Goal: Contribute content: Contribute content

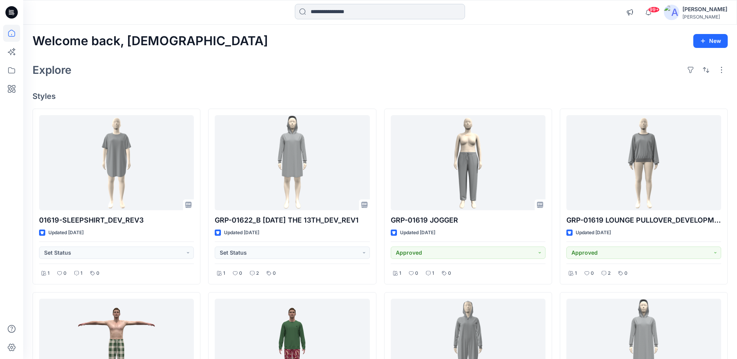
click at [331, 9] on input at bounding box center [380, 11] width 170 height 15
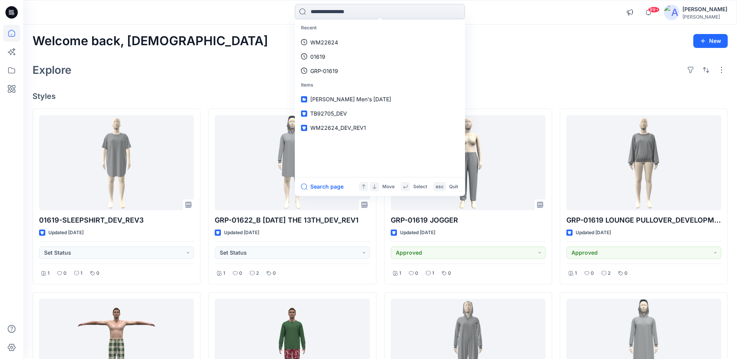
paste input "**********"
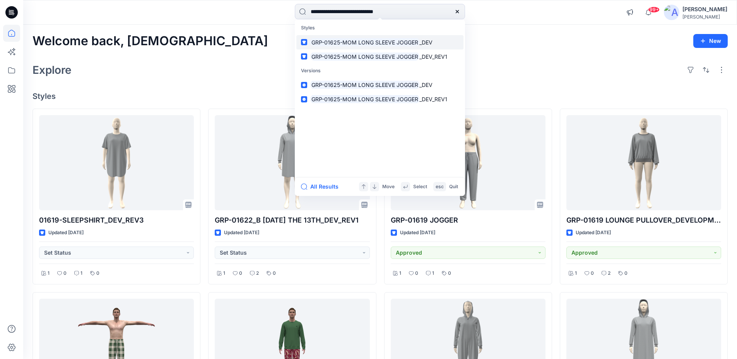
type input "**********"
click at [333, 44] on mark "GRP-01625-MOM LONG SLEEVE JOGGER" at bounding box center [364, 42] width 109 height 9
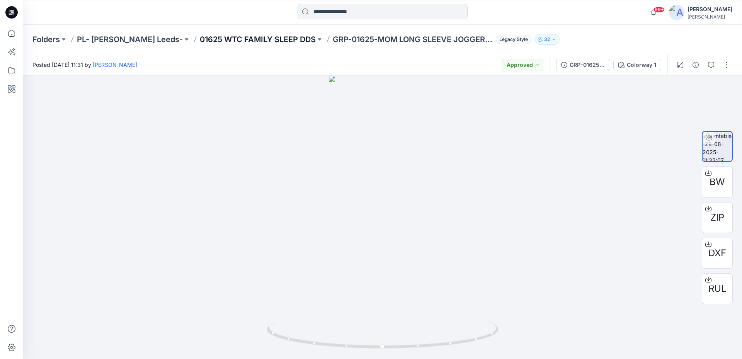
click at [267, 42] on p "01625 WTC FAMILY SLEEP DDS" at bounding box center [258, 39] width 116 height 11
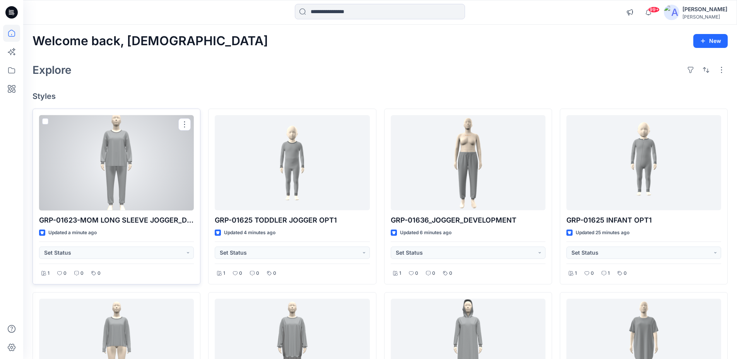
click at [124, 171] on div at bounding box center [116, 163] width 155 height 96
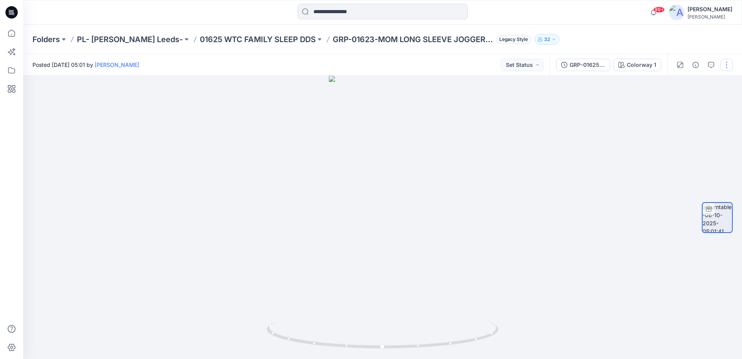
click at [731, 70] on button "button" at bounding box center [727, 65] width 12 height 12
click at [677, 85] on p "Edit" at bounding box center [678, 83] width 10 height 8
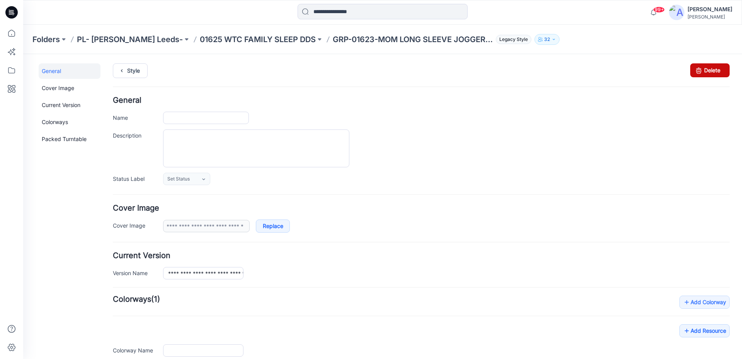
click at [698, 71] on icon at bounding box center [699, 70] width 11 height 14
type input "**********"
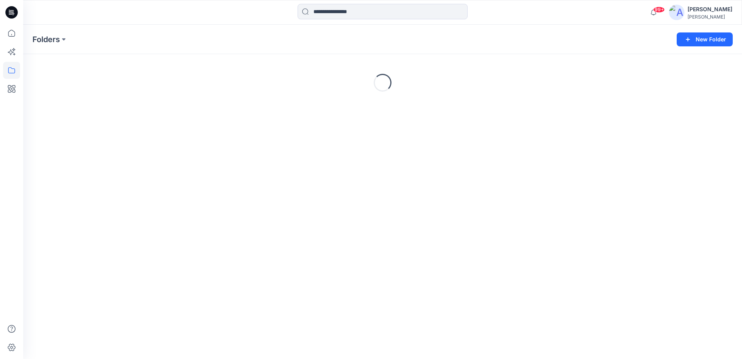
click at [11, 11] on icon at bounding box center [11, 12] width 12 height 12
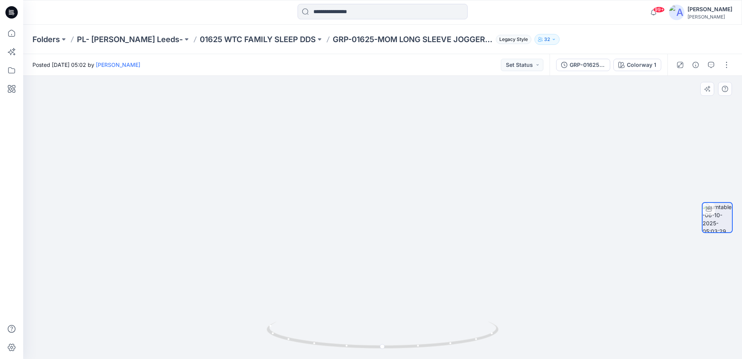
drag, startPoint x: 380, startPoint y: 103, endPoint x: 384, endPoint y: 307, distance: 203.4
click at [384, 307] on img at bounding box center [382, 202] width 285 height 316
click at [711, 63] on icon "button" at bounding box center [711, 65] width 6 height 6
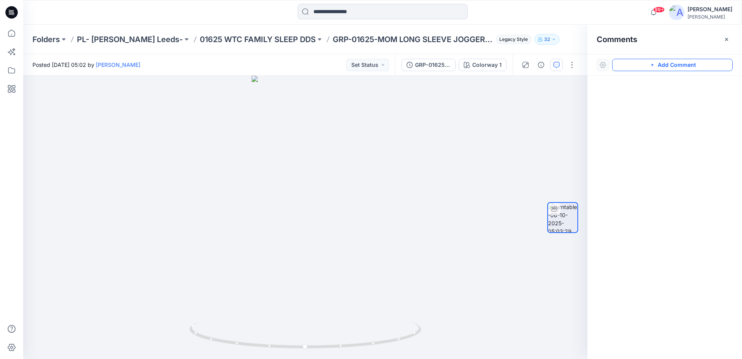
click at [652, 68] on button "Add Comment" at bounding box center [672, 65] width 121 height 12
click at [306, 159] on div "1" at bounding box center [305, 217] width 565 height 283
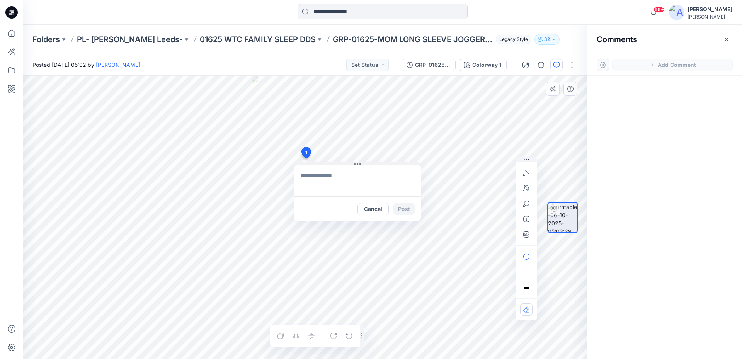
type textarea "**********"
click at [400, 208] on button "Post" at bounding box center [404, 209] width 21 height 12
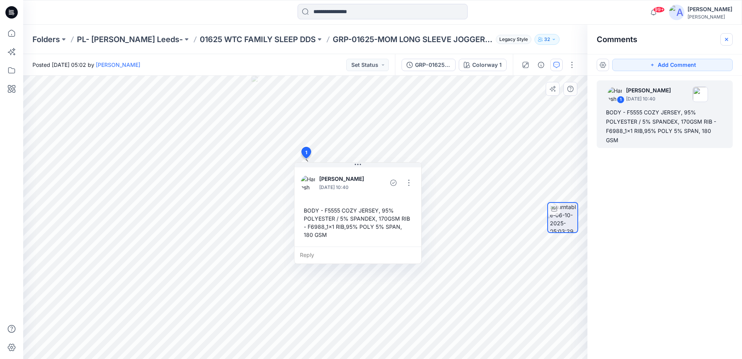
click at [724, 39] on icon "button" at bounding box center [727, 39] width 6 height 6
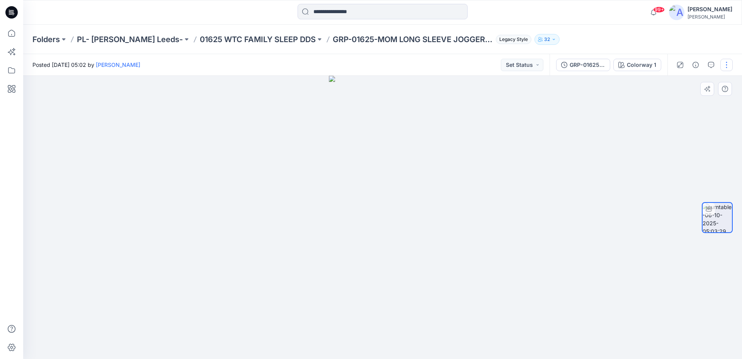
click at [731, 65] on button "button" at bounding box center [727, 65] width 12 height 12
click at [686, 82] on button "Edit" at bounding box center [694, 83] width 71 height 14
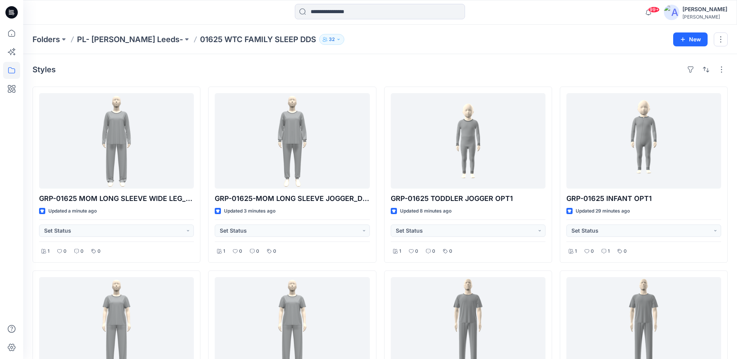
click at [454, 46] on div "Folders PL- [PERSON_NAME] Leeds- 01625 WTC FAMILY SLEEP DDS 32 New" at bounding box center [379, 39] width 713 height 29
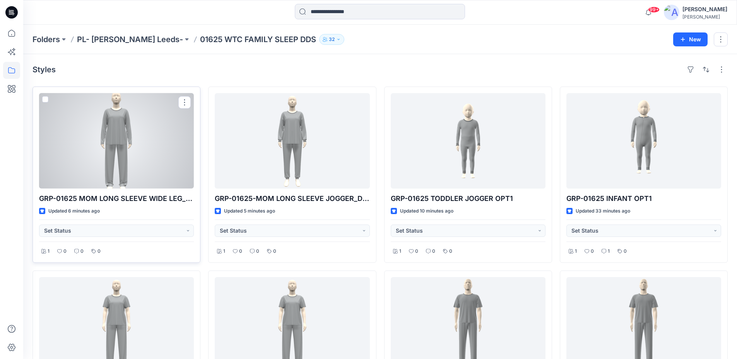
click at [127, 144] on div at bounding box center [116, 141] width 155 height 96
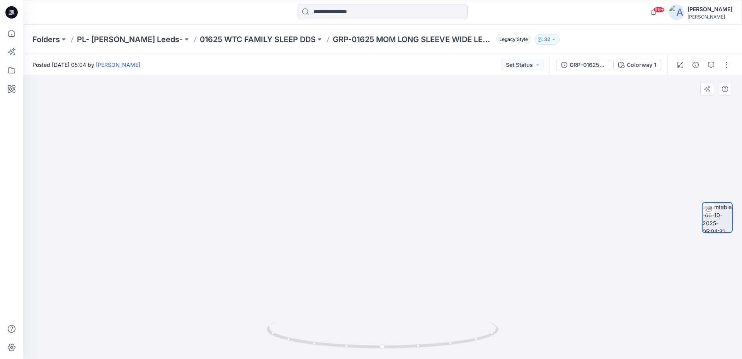
drag, startPoint x: 389, startPoint y: 123, endPoint x: 392, endPoint y: 256, distance: 133.0
click at [392, 257] on img at bounding box center [382, 165] width 285 height 389
drag, startPoint x: 446, startPoint y: 345, endPoint x: 475, endPoint y: 345, distance: 28.6
click at [475, 345] on icon at bounding box center [384, 336] width 234 height 29
click at [396, 165] on div at bounding box center [382, 217] width 719 height 283
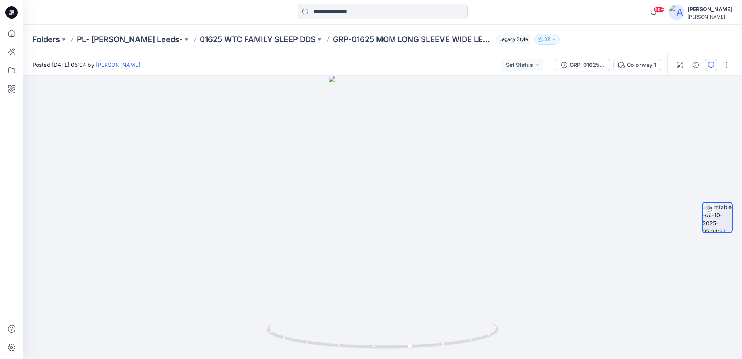
click at [714, 67] on icon "button" at bounding box center [711, 65] width 6 height 6
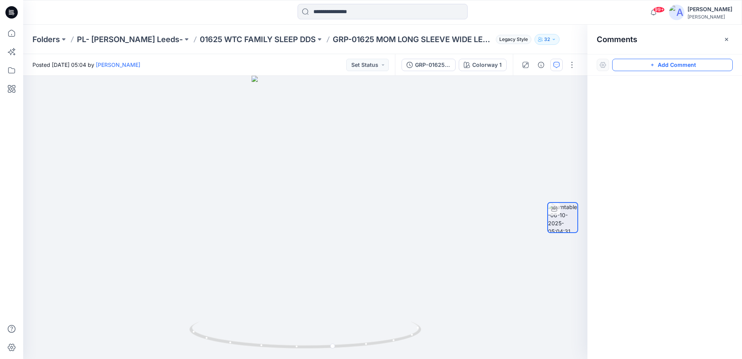
click at [649, 65] on button "Add Comment" at bounding box center [672, 65] width 121 height 12
click at [310, 165] on div "1" at bounding box center [305, 217] width 565 height 283
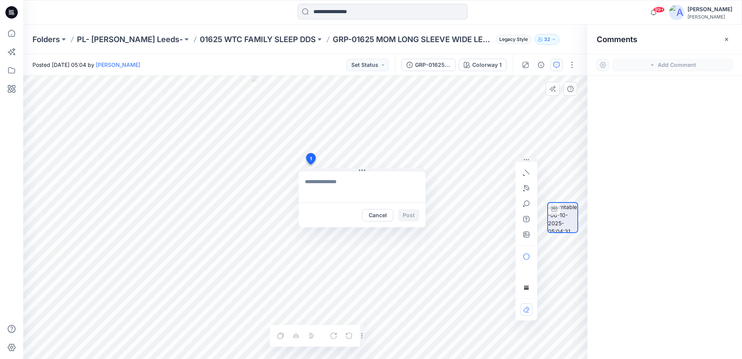
type textarea "**********"
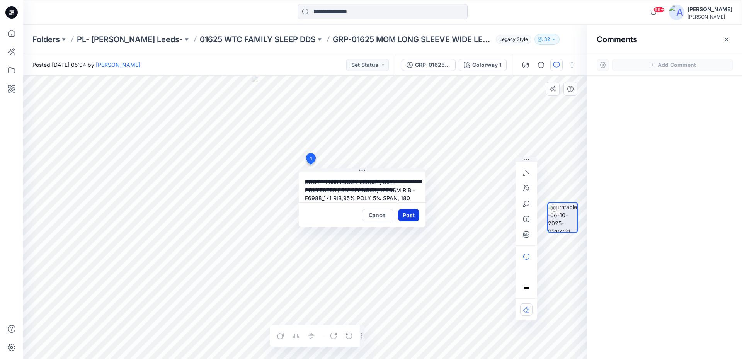
click at [408, 217] on button "Post" at bounding box center [408, 215] width 21 height 12
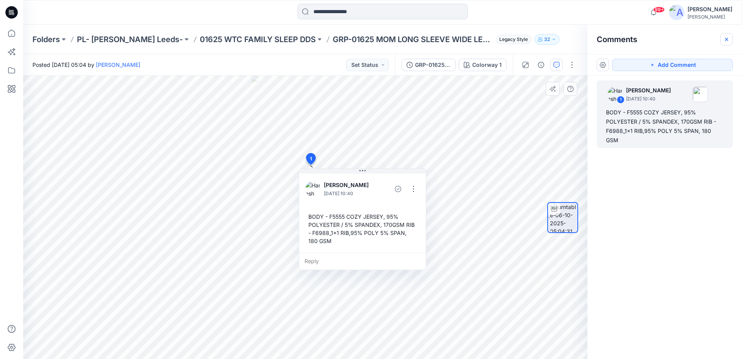
click at [727, 40] on icon "button" at bounding box center [726, 39] width 3 height 3
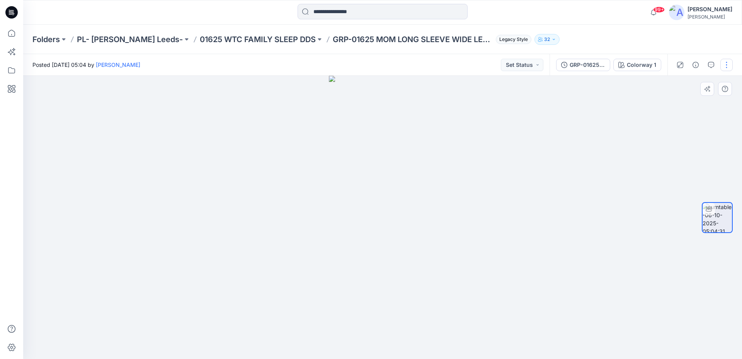
click at [723, 67] on button "button" at bounding box center [727, 65] width 12 height 12
click at [696, 81] on button "Edit" at bounding box center [694, 83] width 71 height 14
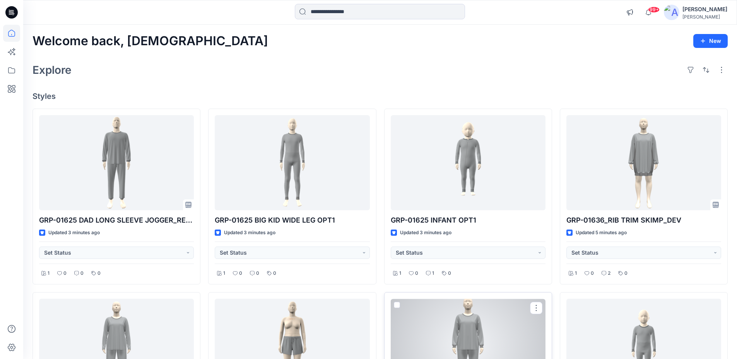
scroll to position [232, 0]
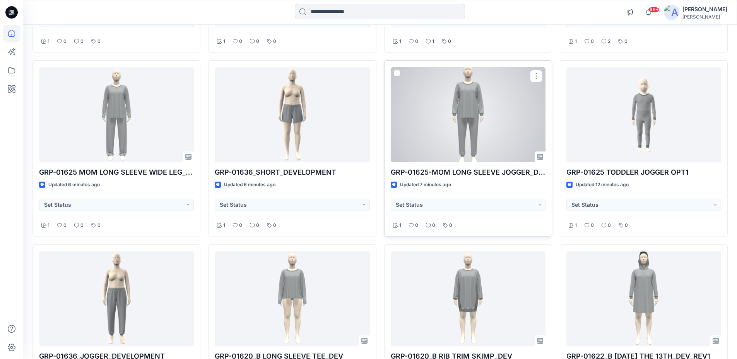
click at [466, 140] on div at bounding box center [468, 115] width 155 height 96
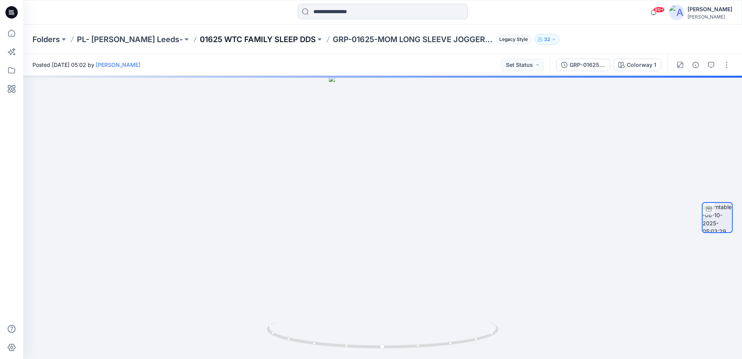
click at [210, 41] on p "01625 WTC FAMILY SLEEP DDS" at bounding box center [258, 39] width 116 height 11
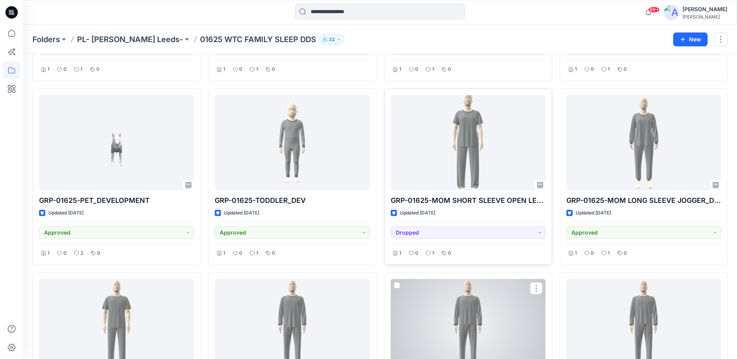
scroll to position [706, 0]
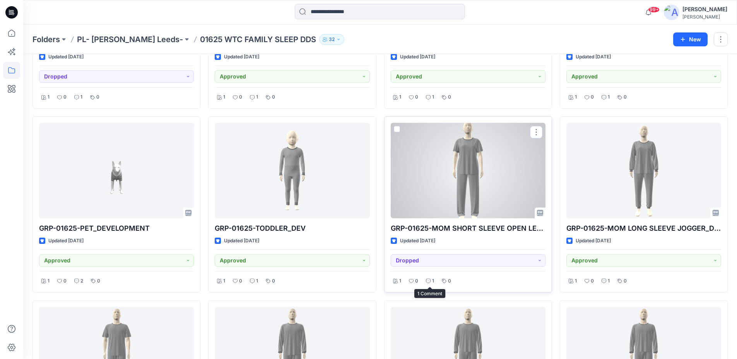
click at [426, 281] on icon at bounding box center [428, 281] width 5 height 5
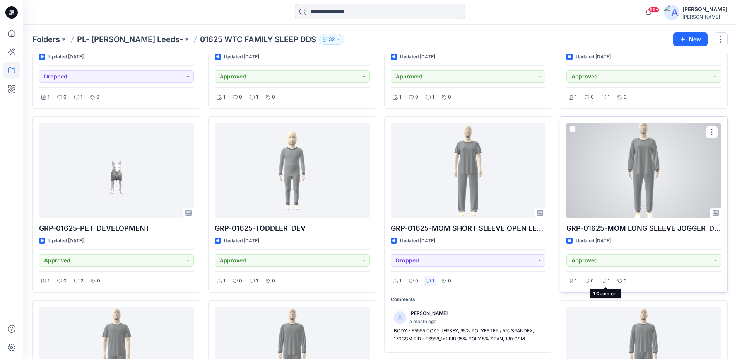
click at [605, 281] on icon at bounding box center [603, 281] width 5 height 5
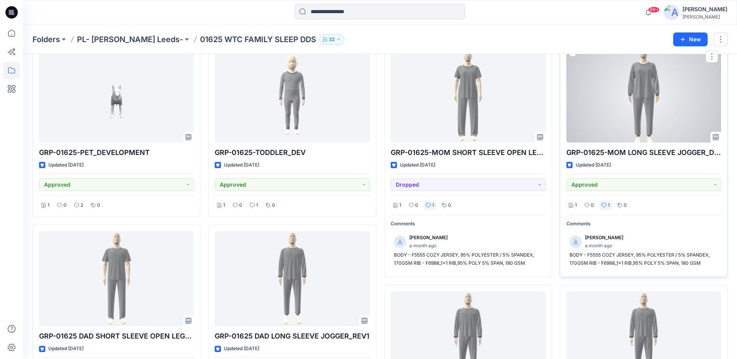
scroll to position [783, 0]
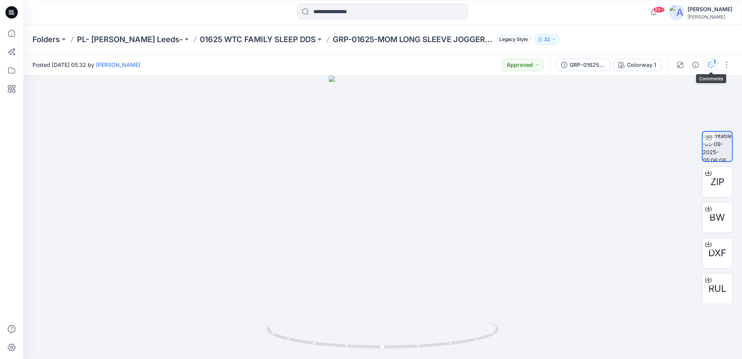
click at [716, 67] on button "1" at bounding box center [711, 65] width 12 height 12
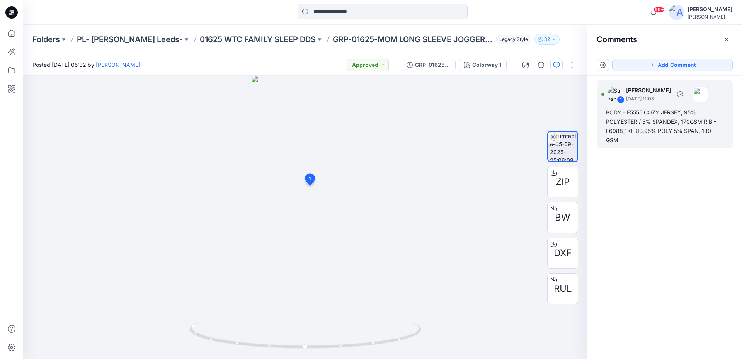
click at [625, 125] on div "BODY - F5555 COZY JERSEY, 95% POLYESTER / 5% SPANDEX, 170GSM RIB - F6988_1x1 RI…" at bounding box center [665, 126] width 118 height 37
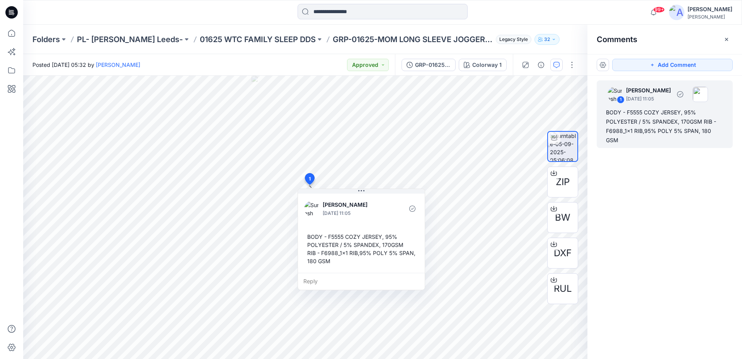
click at [613, 113] on div "BODY - F5555 COZY JERSEY, 95% POLYESTER / 5% SPANDEX, 170GSM RIB - F6988_1x1 RI…" at bounding box center [665, 126] width 118 height 37
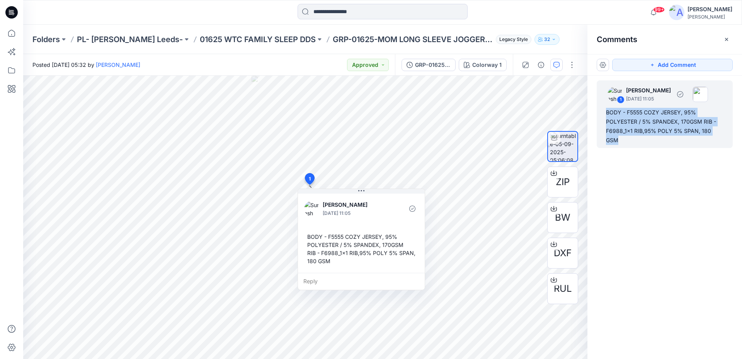
click at [613, 113] on div "BODY - F5555 COZY JERSEY, 95% POLYESTER / 5% SPANDEX, 170GSM RIB - F6988_1x1 RI…" at bounding box center [665, 126] width 118 height 37
copy div "BODY - F5555 COZY JERSEY, 95% POLYESTER / 5% SPANDEX, 170GSM RIB - F6988_1x1 RI…"
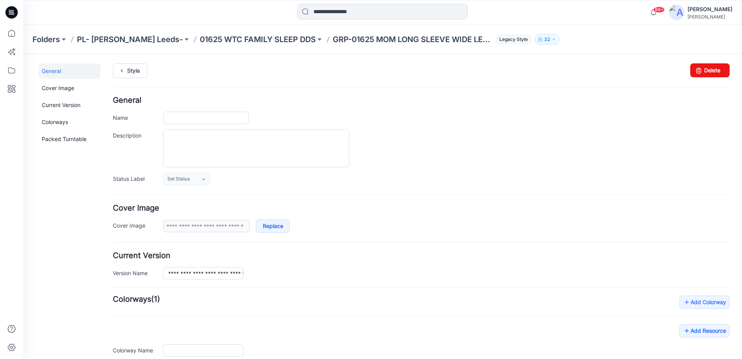
type input "**********"
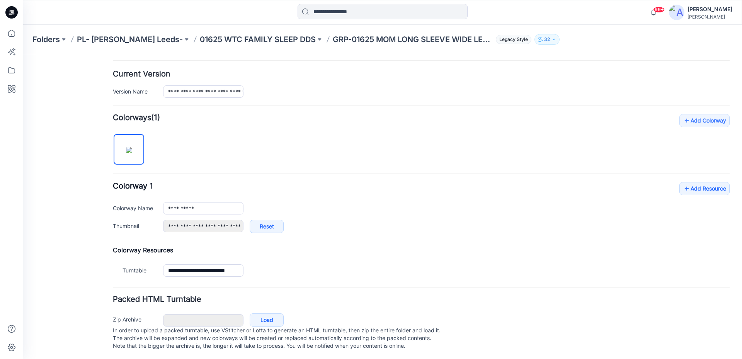
scroll to position [191, 0]
click at [683, 181] on icon at bounding box center [687, 187] width 8 height 12
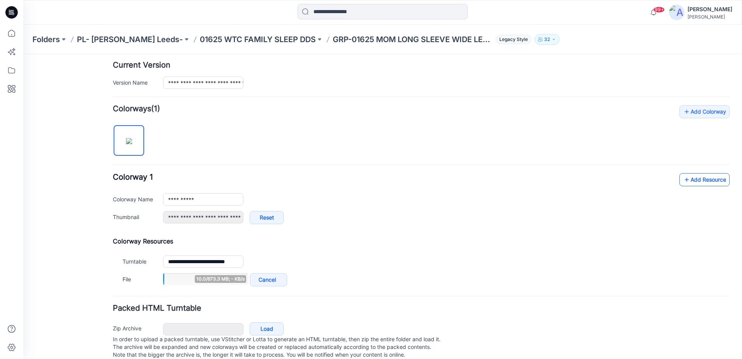
click at [708, 179] on link "Add Resource" at bounding box center [705, 179] width 50 height 13
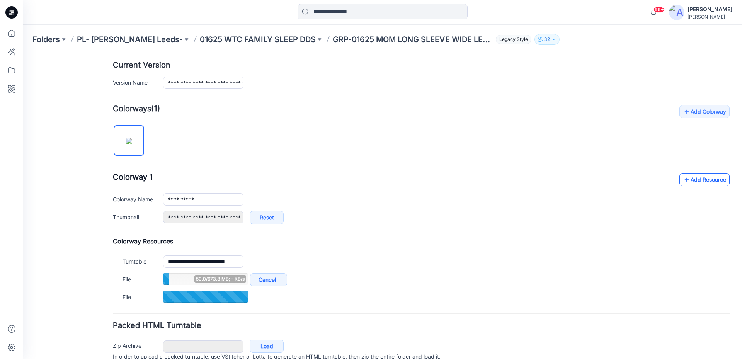
click at [680, 181] on link "Add Resource" at bounding box center [705, 179] width 50 height 13
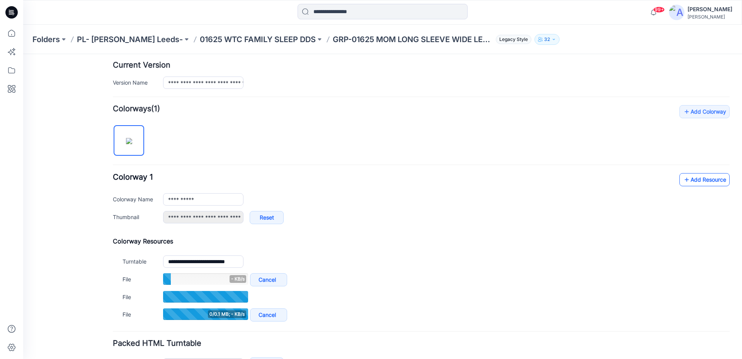
click at [683, 181] on icon at bounding box center [687, 180] width 8 height 12
click at [691, 178] on link "Add Resource" at bounding box center [705, 179] width 50 height 13
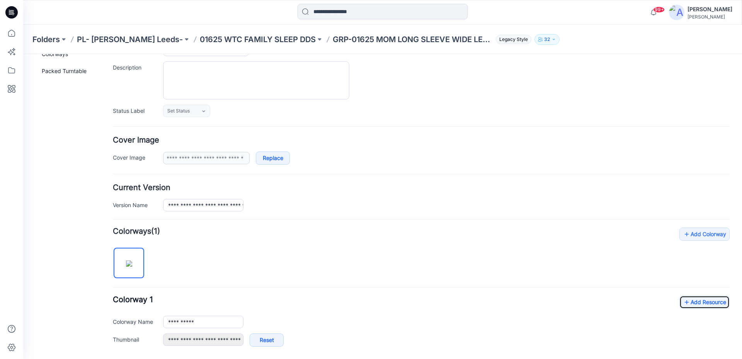
scroll to position [0, 0]
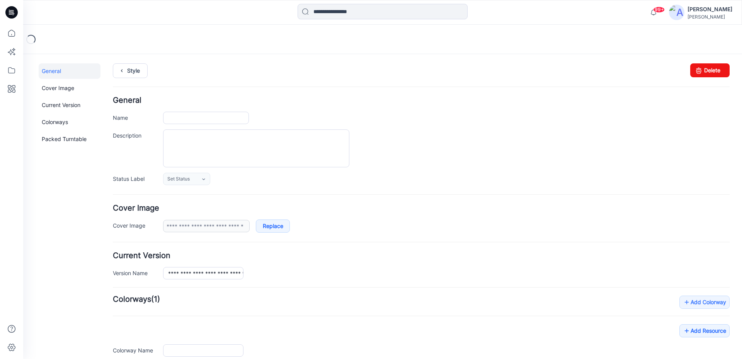
type input "**********"
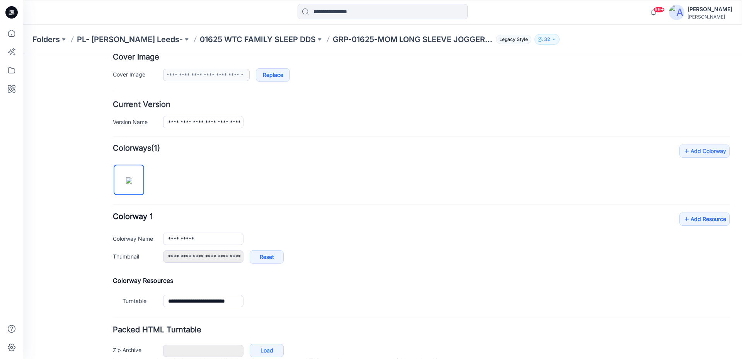
scroll to position [191, 0]
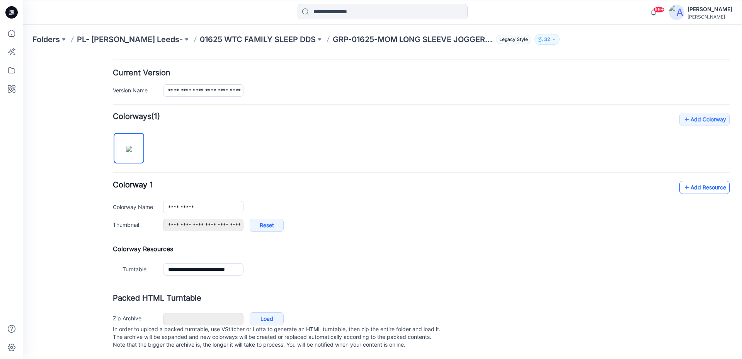
click at [680, 181] on link "Add Resource" at bounding box center [705, 187] width 50 height 13
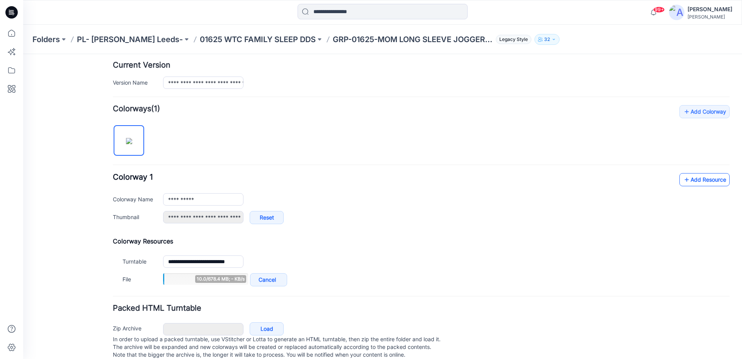
click at [689, 179] on link "Add Resource" at bounding box center [705, 179] width 50 height 13
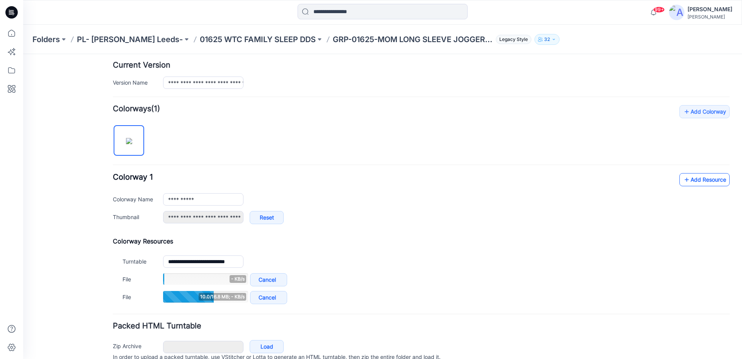
click at [696, 180] on link "Add Resource" at bounding box center [705, 179] width 50 height 13
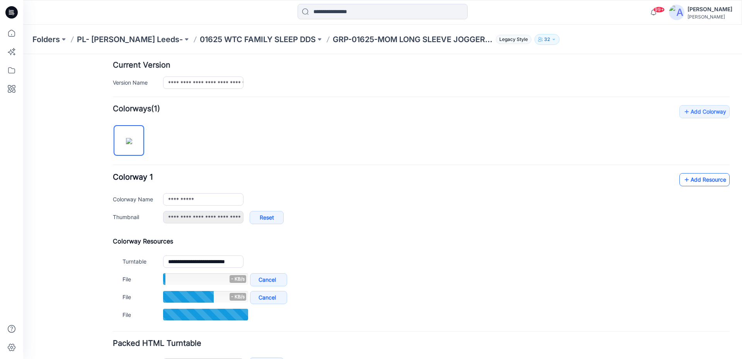
click at [698, 177] on link "Add Resource" at bounding box center [705, 179] width 50 height 13
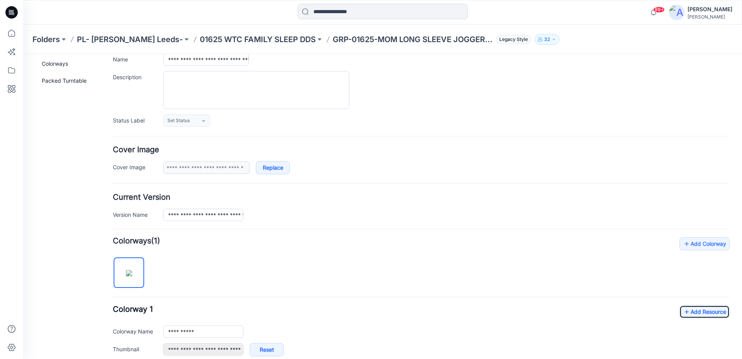
scroll to position [0, 0]
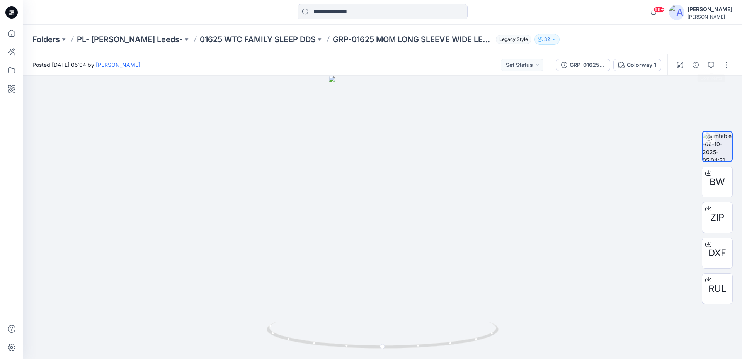
click at [710, 61] on button "button" at bounding box center [711, 65] width 12 height 12
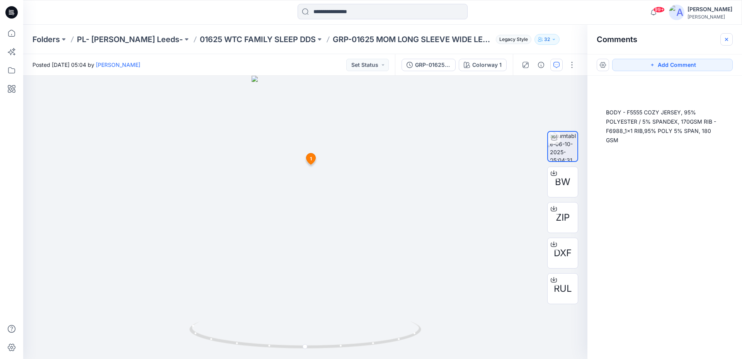
click at [725, 41] on icon "button" at bounding box center [727, 39] width 6 height 6
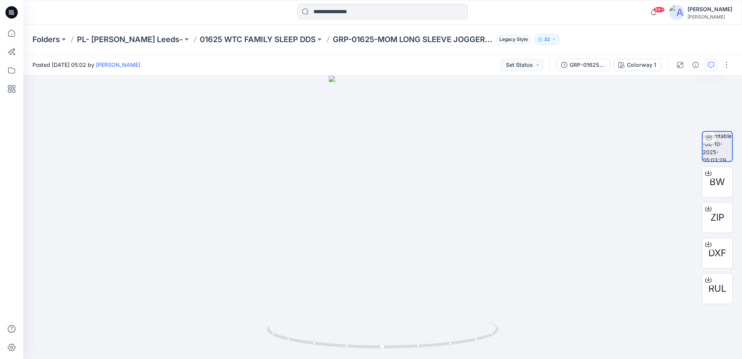
click at [711, 67] on icon "button" at bounding box center [711, 65] width 6 height 6
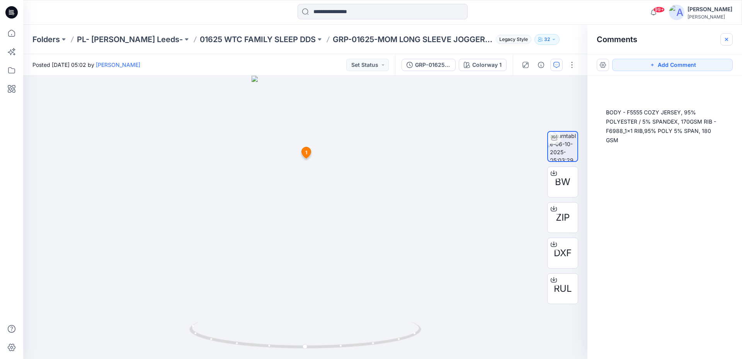
click at [727, 41] on icon "button" at bounding box center [727, 39] width 6 height 6
